Goal: Consume media (video, audio)

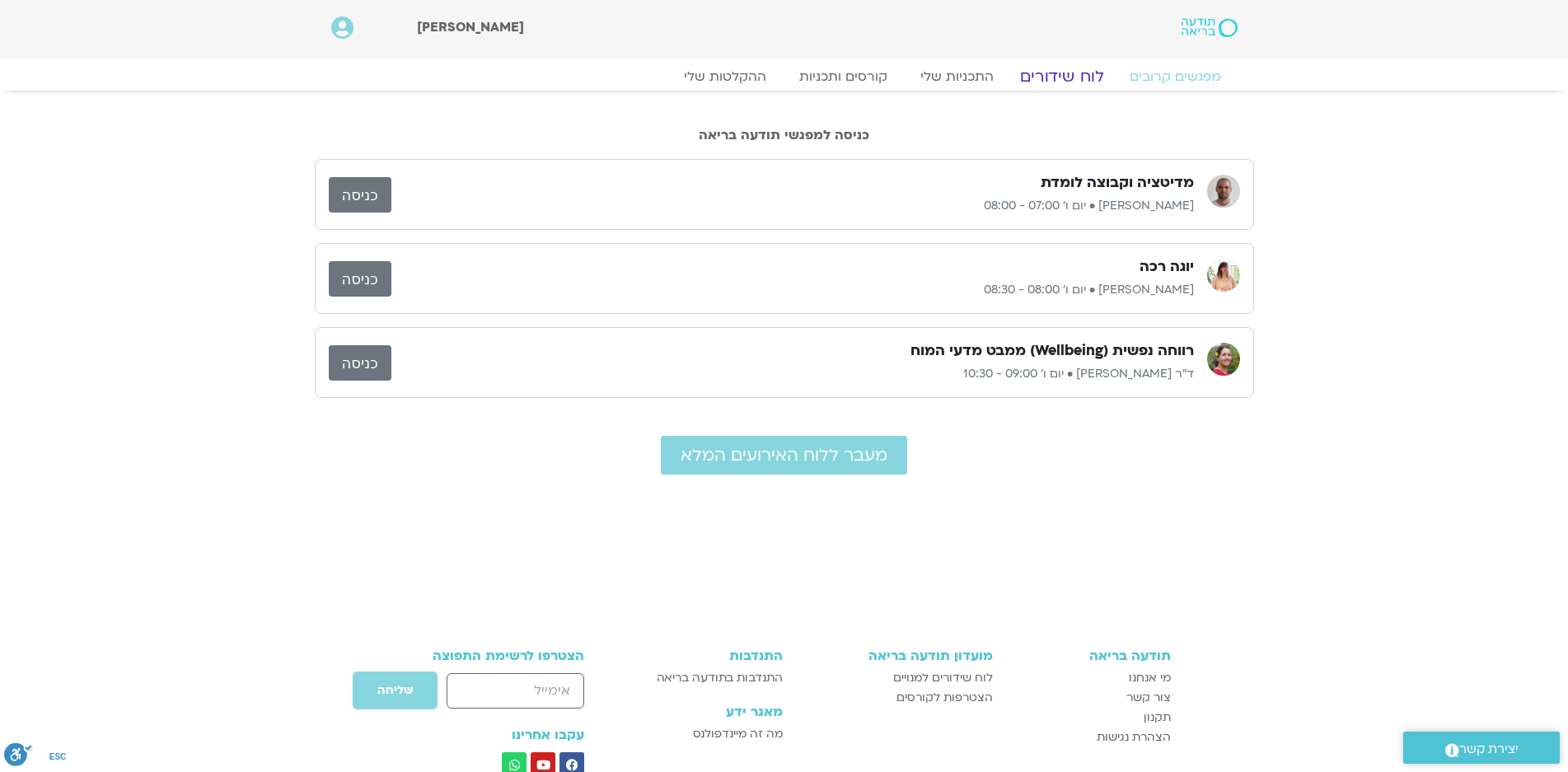
click at [1059, 74] on link "לוח שידורים" at bounding box center [1061, 76] width 124 height 19
click at [365, 193] on link "כניסה" at bounding box center [360, 195] width 63 height 35
click at [1075, 75] on link "לוח שידורים" at bounding box center [1061, 76] width 124 height 19
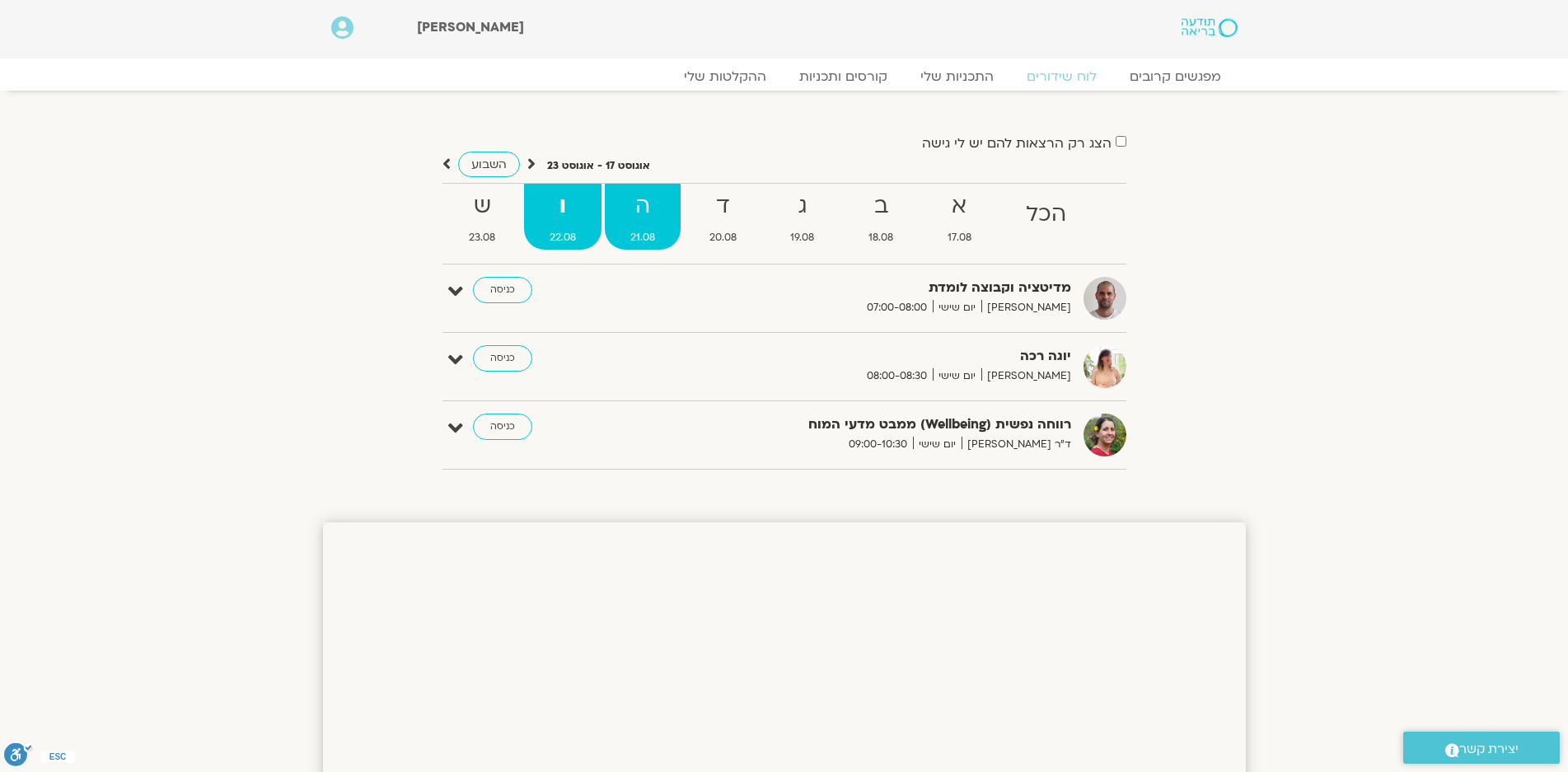
click at [651, 207] on strong "ה" at bounding box center [643, 206] width 76 height 37
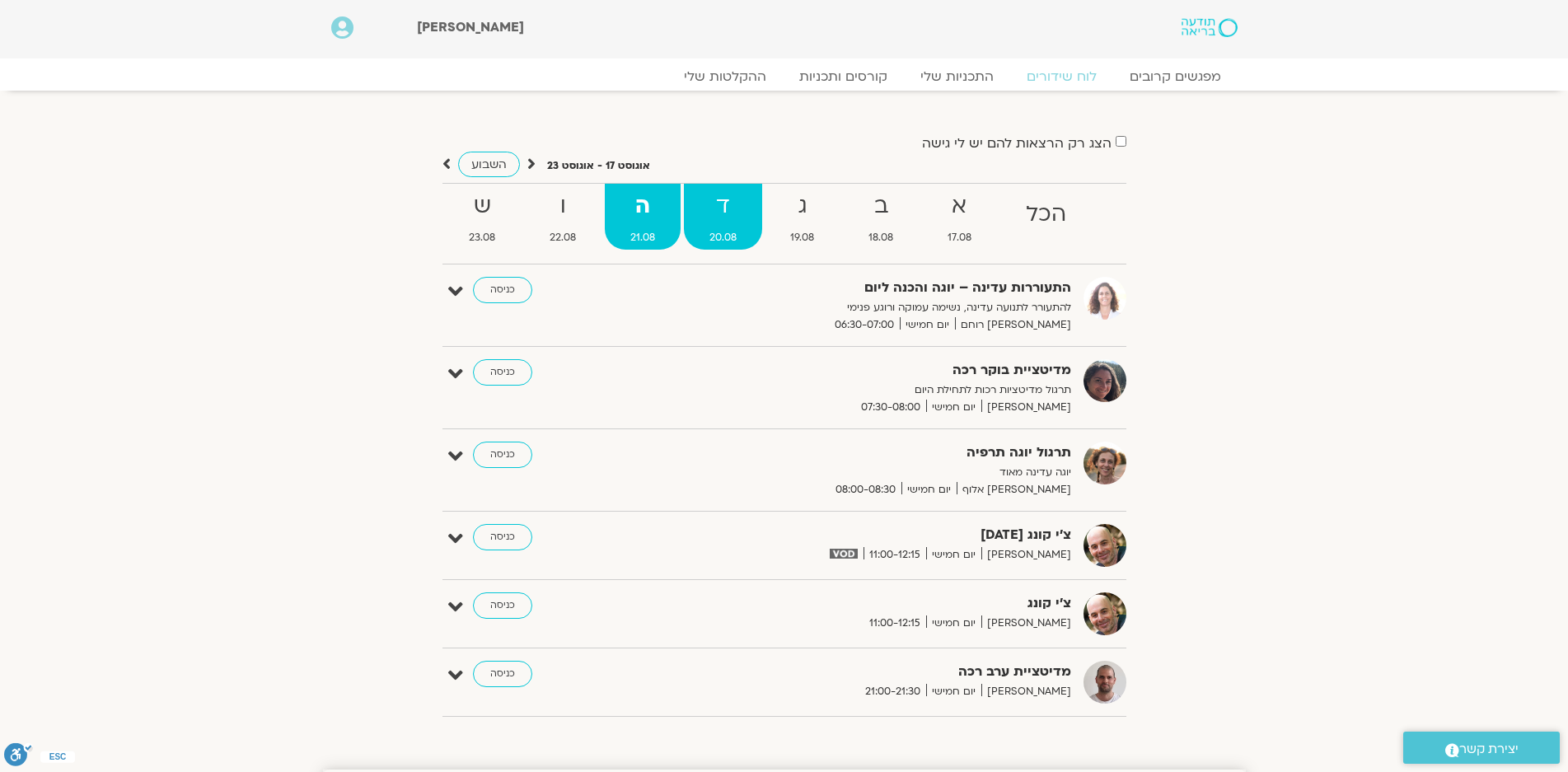
click at [730, 220] on strong "ד" at bounding box center [723, 206] width 78 height 37
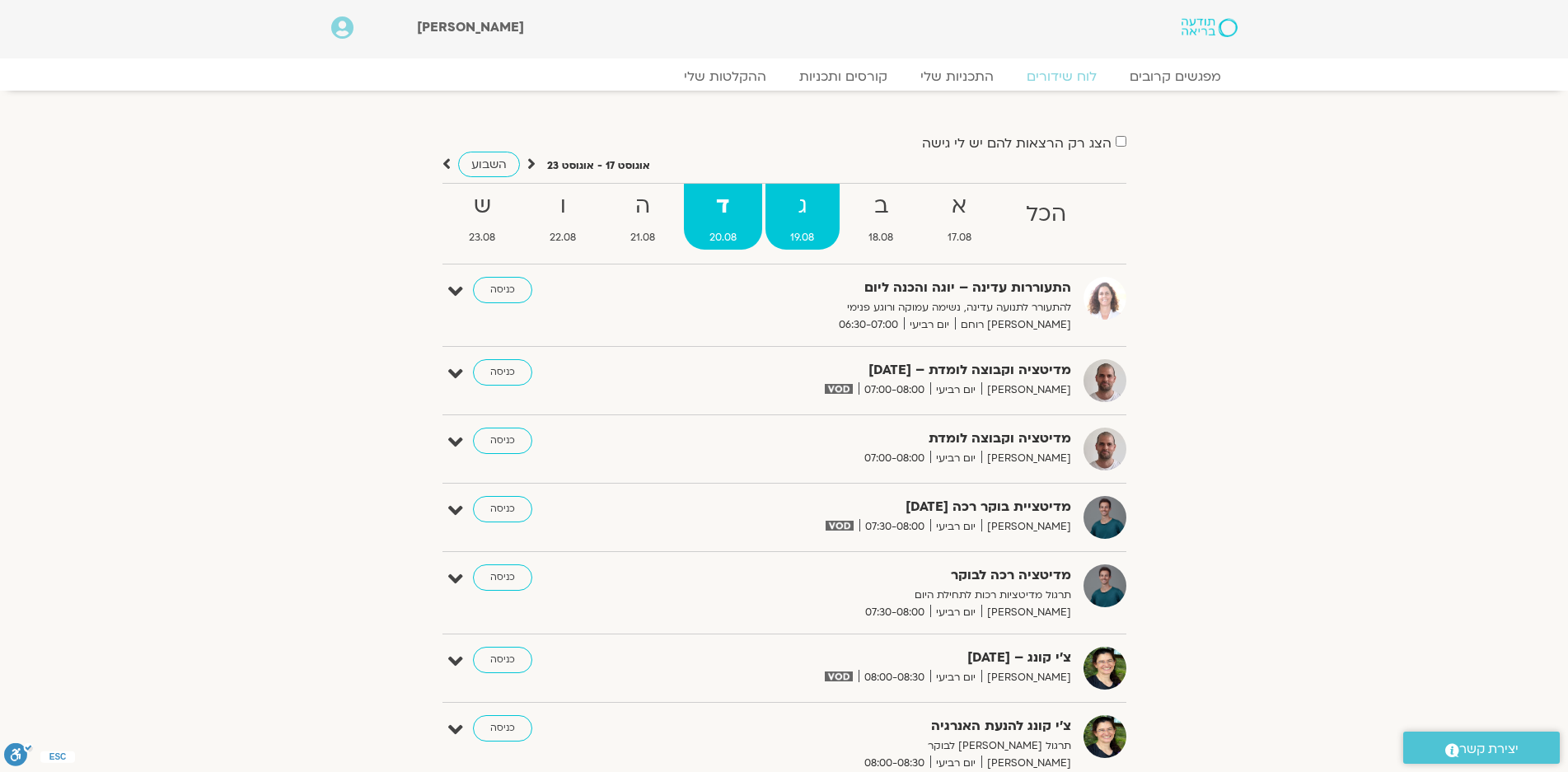
click at [794, 196] on strong "ג" at bounding box center [802, 206] width 75 height 37
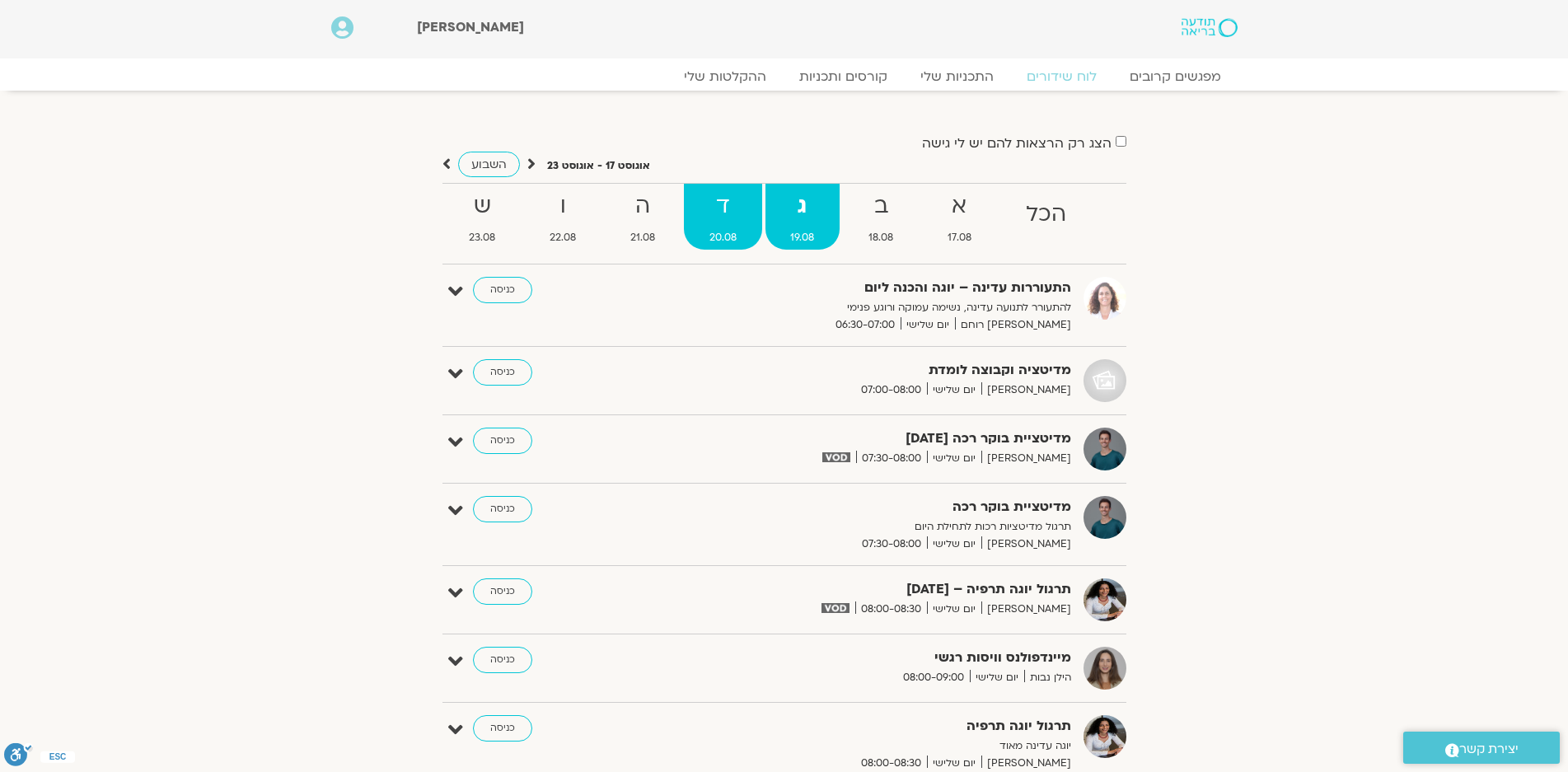
click at [717, 214] on strong "ד" at bounding box center [723, 206] width 78 height 37
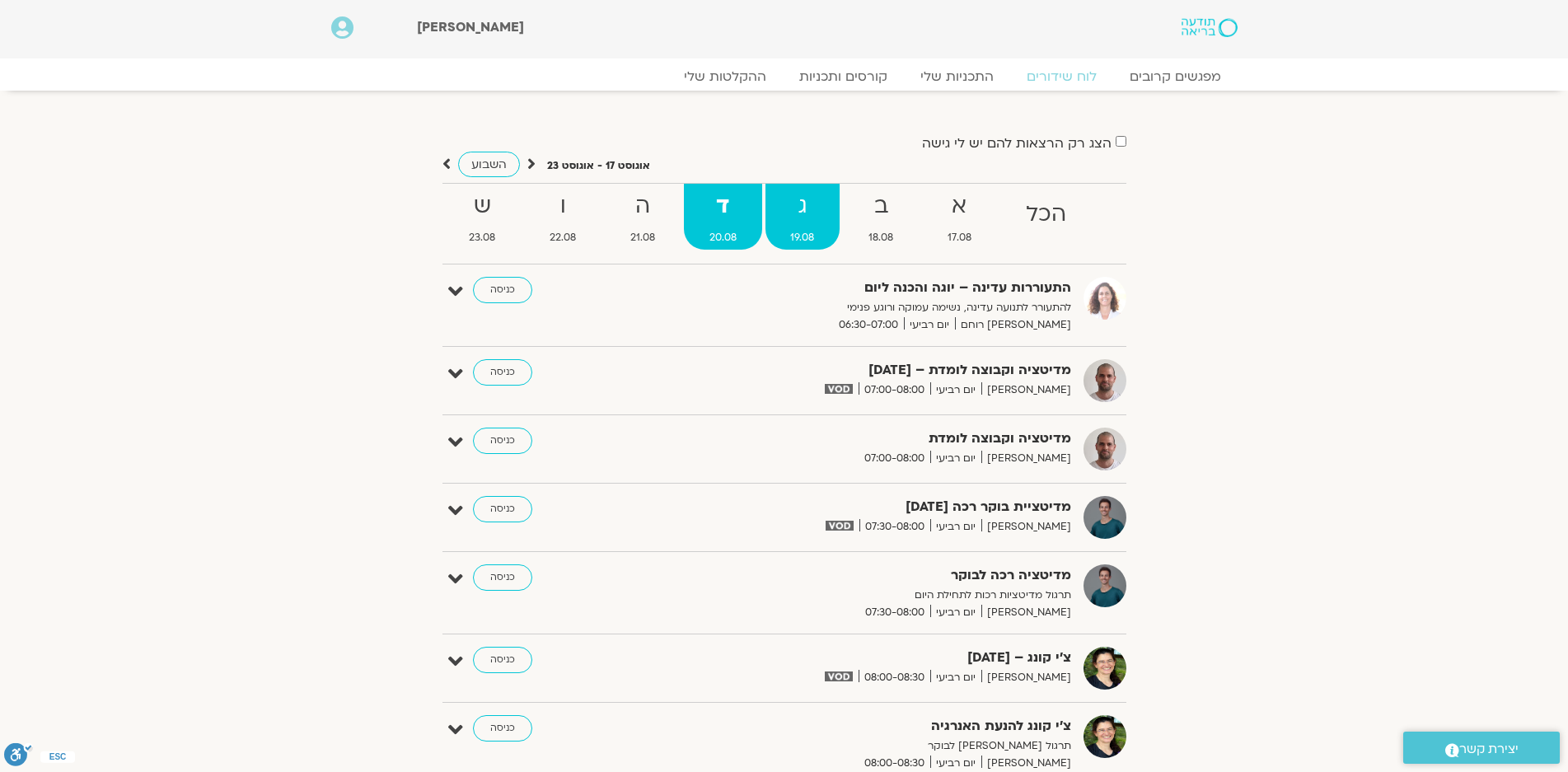
click at [793, 212] on strong "ג" at bounding box center [802, 206] width 75 height 37
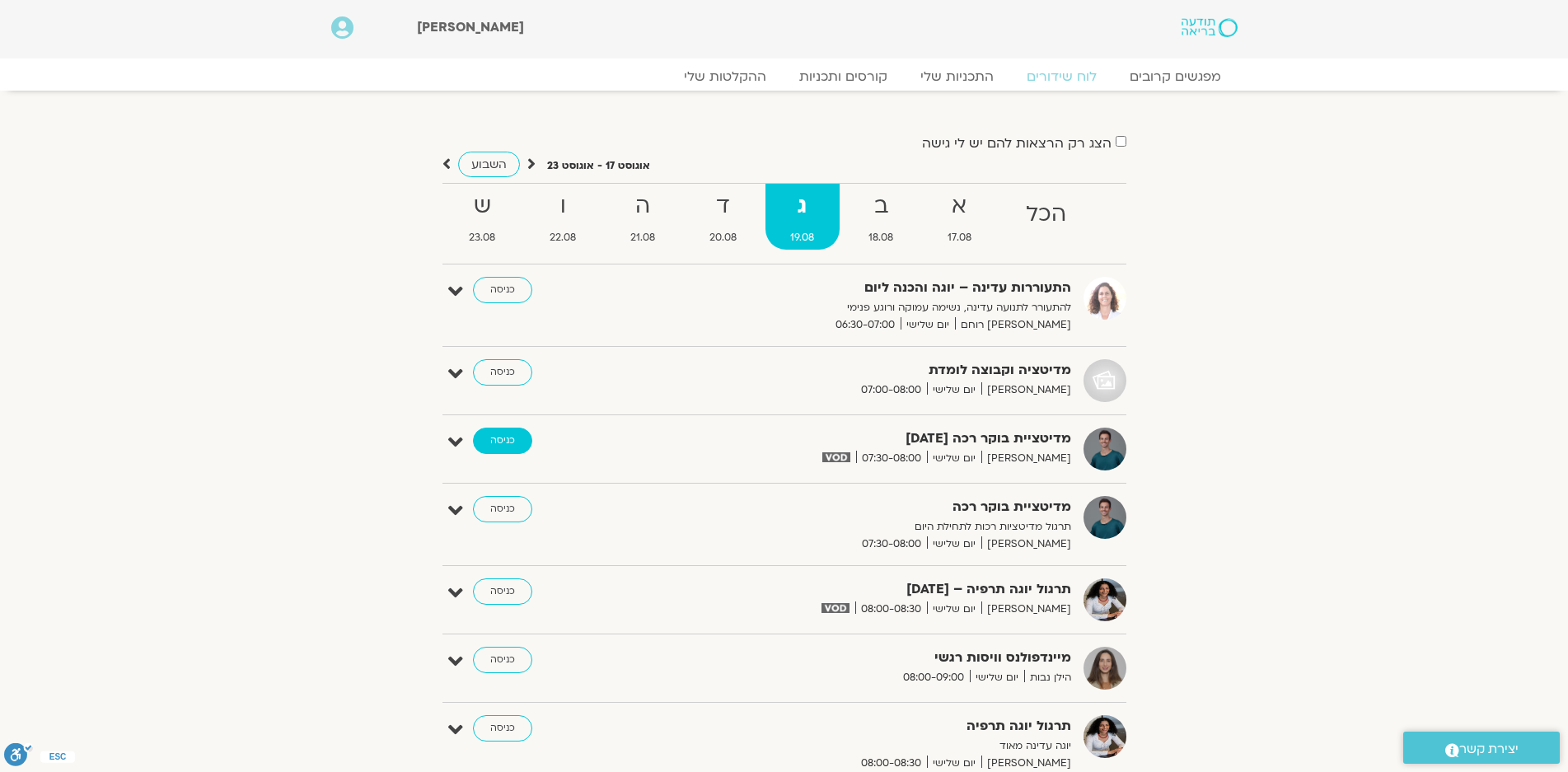
click at [498, 438] on link "כניסה" at bounding box center [502, 440] width 59 height 27
